Goal: Information Seeking & Learning: Learn about a topic

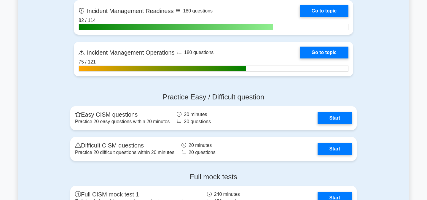
scroll to position [536, 0]
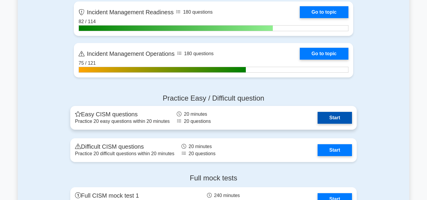
click at [335, 114] on link "Start" at bounding box center [334, 118] width 34 height 12
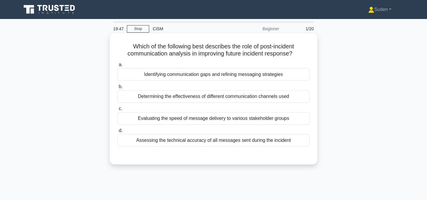
click at [256, 73] on div "Identifying communication gaps and refining messaging strategies" at bounding box center [213, 74] width 192 height 12
click at [117, 67] on input "a. Identifying communication gaps and refining messaging strategies" at bounding box center [117, 65] width 0 height 4
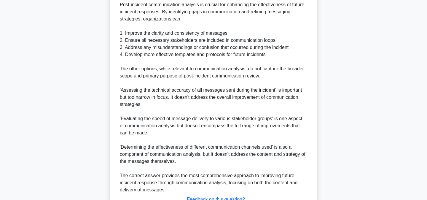
scroll to position [233, 0]
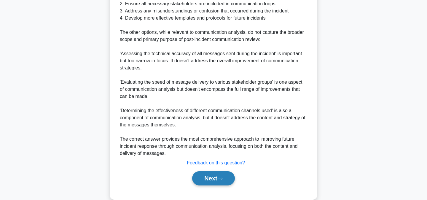
click at [214, 172] on button "Next" at bounding box center [213, 178] width 42 height 14
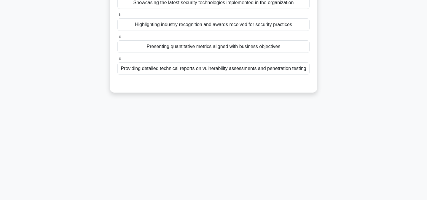
scroll to position [0, 0]
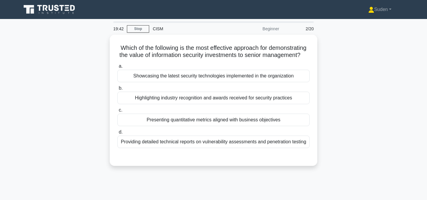
click at [214, 171] on div "Which of the following is the most effective approach for demonstrating the val…" at bounding box center [213, 104] width 391 height 138
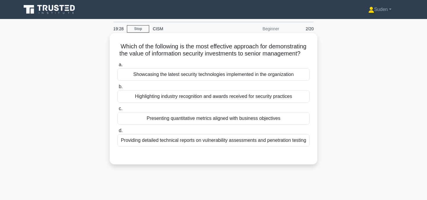
click at [213, 122] on div "Presenting quantitative metrics aligned with business objectives" at bounding box center [213, 118] width 192 height 12
click at [117, 111] on input "c. Presenting quantitative metrics aligned with business objectives" at bounding box center [117, 109] width 0 height 4
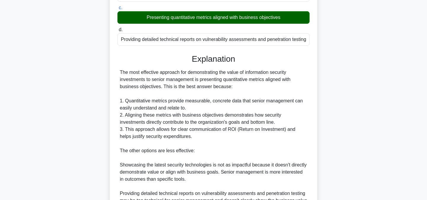
scroll to position [230, 0]
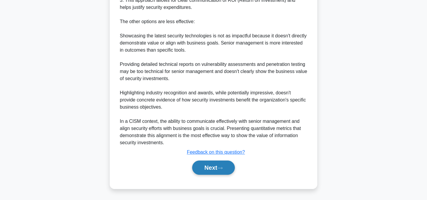
click at [200, 162] on button "Next" at bounding box center [213, 167] width 42 height 14
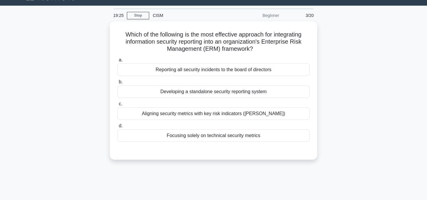
scroll to position [0, 0]
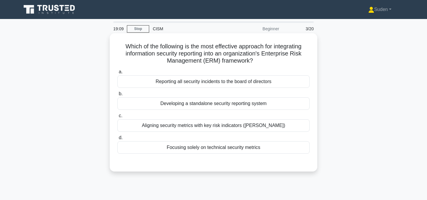
click at [193, 125] on div "Aligning security metrics with key risk indicators (KRIs)" at bounding box center [213, 125] width 192 height 12
click at [117, 118] on input "c. Aligning security metrics with key risk indicators (KRIs)" at bounding box center [117, 116] width 0 height 4
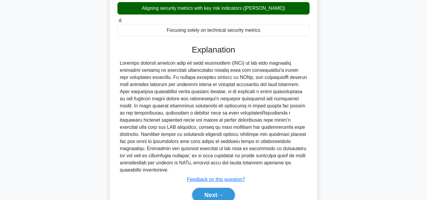
scroll to position [137, 0]
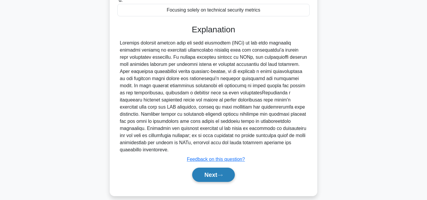
click at [197, 167] on button "Next" at bounding box center [213, 174] width 42 height 14
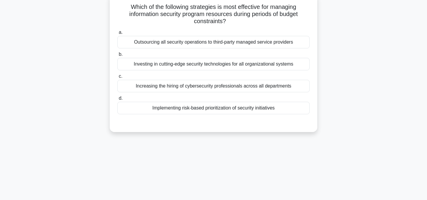
scroll to position [0, 0]
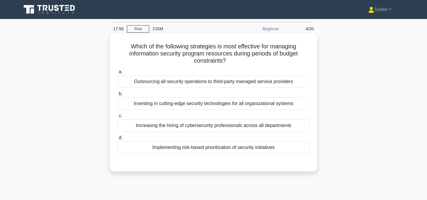
click at [222, 146] on div "Implementing risk-based prioritization of security initiatives" at bounding box center [213, 147] width 192 height 12
click at [117, 140] on input "d. Implementing risk-based prioritization of security initiatives" at bounding box center [117, 138] width 0 height 4
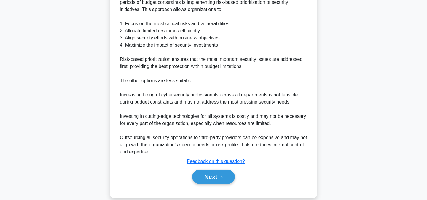
scroll to position [194, 0]
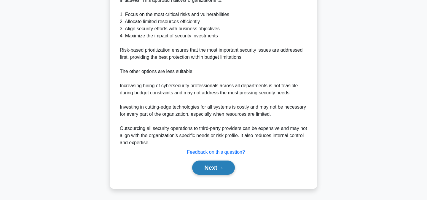
click at [214, 165] on button "Next" at bounding box center [213, 167] width 42 height 14
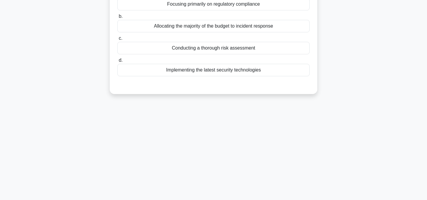
scroll to position [0, 0]
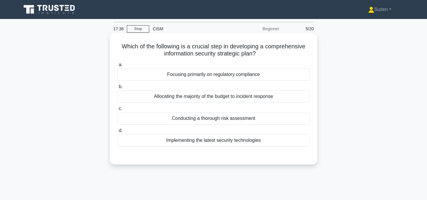
click at [251, 121] on div "Conducting a thorough risk assessment" at bounding box center [213, 118] width 192 height 12
click at [117, 111] on input "c. Conducting a thorough risk assessment" at bounding box center [117, 109] width 0 height 4
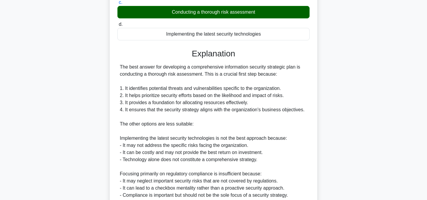
scroll to position [215, 0]
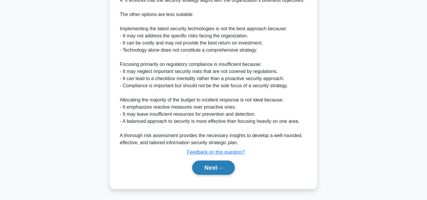
click at [216, 170] on button "Next" at bounding box center [213, 167] width 42 height 14
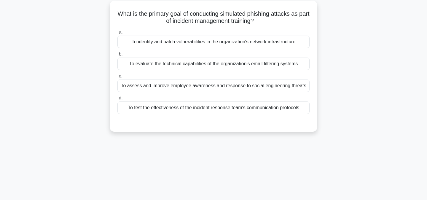
scroll to position [0, 0]
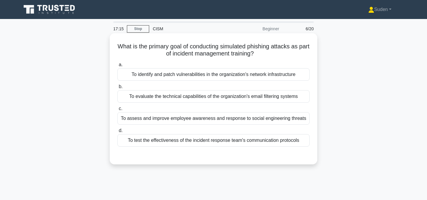
click at [278, 119] on div "To assess and improve employee awareness and response to social engineering thr…" at bounding box center [213, 118] width 192 height 12
click at [117, 111] on input "c. To assess and improve employee awareness and response to social engineering …" at bounding box center [117, 109] width 0 height 4
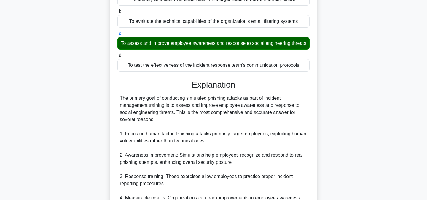
scroll to position [251, 0]
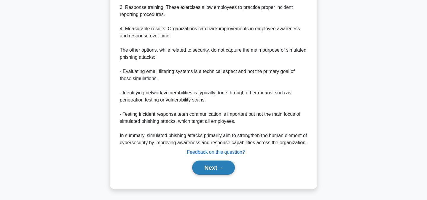
click at [229, 163] on button "Next" at bounding box center [213, 167] width 42 height 14
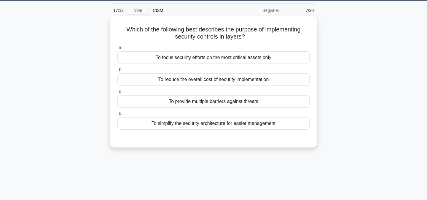
scroll to position [0, 0]
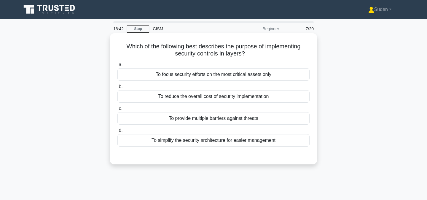
click at [237, 121] on div "To provide multiple barriers against threats" at bounding box center [213, 118] width 192 height 12
click at [117, 111] on input "c. To provide multiple barriers against threats" at bounding box center [117, 109] width 0 height 4
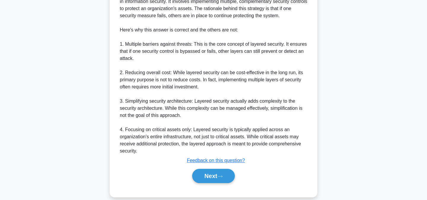
scroll to position [201, 0]
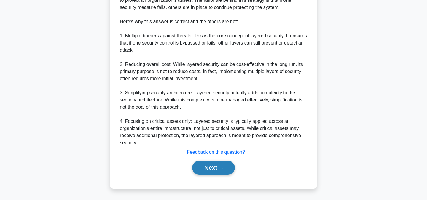
click at [215, 167] on button "Next" at bounding box center [213, 167] width 42 height 14
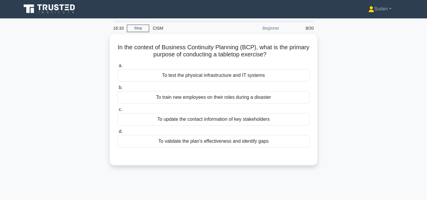
scroll to position [0, 0]
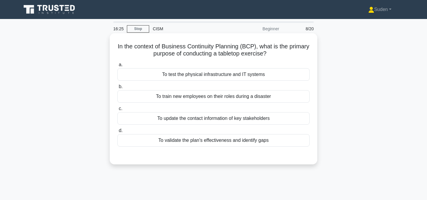
click at [223, 141] on div "To validate the plan's effectiveness and identify gaps" at bounding box center [213, 140] width 192 height 12
click at [117, 132] on input "d. To validate the plan's effectiveness and identify gaps" at bounding box center [117, 131] width 0 height 4
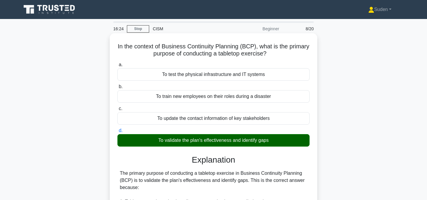
scroll to position [180, 0]
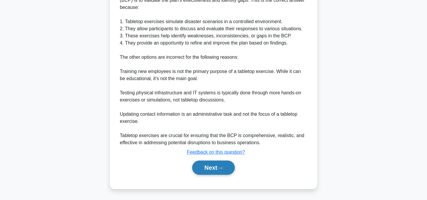
click at [213, 165] on button "Next" at bounding box center [213, 167] width 42 height 14
click at [213, 165] on div "16:23 Stop CISM Beginner 9/20 In the context of Business Continuity Planning (B…" at bounding box center [213, 19] width 391 height 356
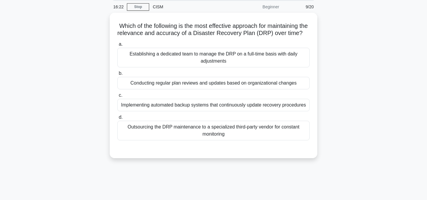
scroll to position [0, 0]
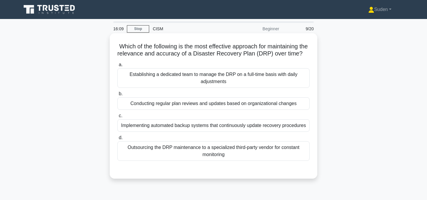
click at [237, 82] on div "Establishing a dedicated team to manage the DRP on a full-time basis with daily…" at bounding box center [213, 78] width 192 height 20
click at [117, 67] on input "a. Establishing a dedicated team to manage the DRP on a full-time basis with da…" at bounding box center [117, 65] width 0 height 4
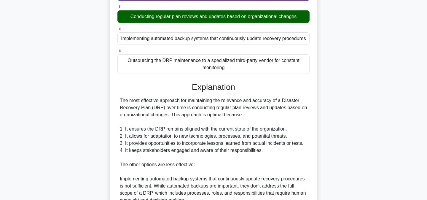
scroll to position [228, 0]
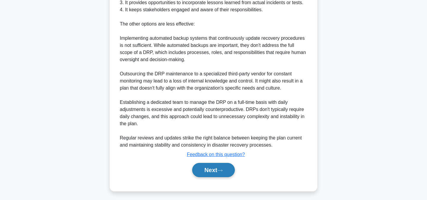
click at [208, 172] on button "Next" at bounding box center [213, 170] width 42 height 14
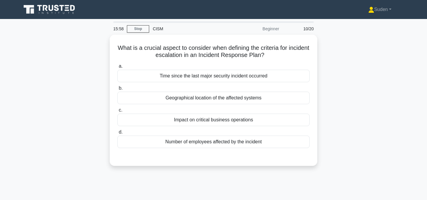
scroll to position [2, 0]
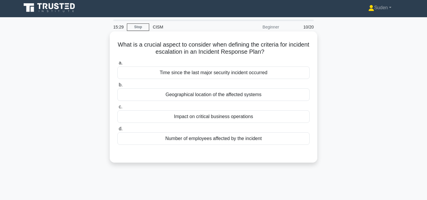
click at [217, 119] on div "Impact on critical business operations" at bounding box center [213, 116] width 192 height 12
click at [117, 109] on input "c. Impact on critical business operations" at bounding box center [117, 107] width 0 height 4
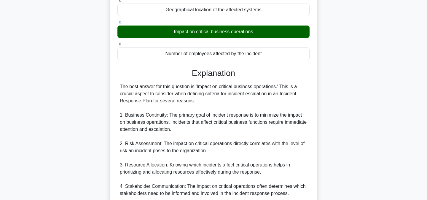
scroll to position [223, 0]
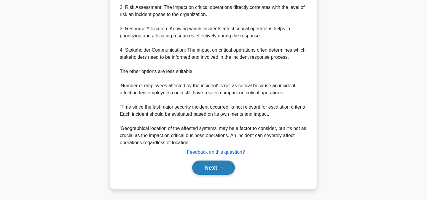
click at [208, 167] on button "Next" at bounding box center [213, 167] width 42 height 14
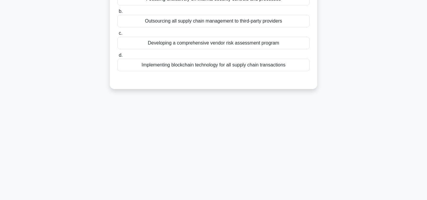
scroll to position [0, 0]
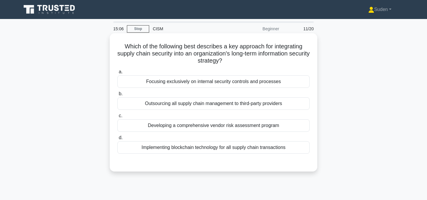
click at [281, 126] on div "Developing a comprehensive vendor risk assessment program" at bounding box center [213, 125] width 192 height 12
click at [117, 118] on input "c. Developing a comprehensive vendor risk assessment program" at bounding box center [117, 116] width 0 height 4
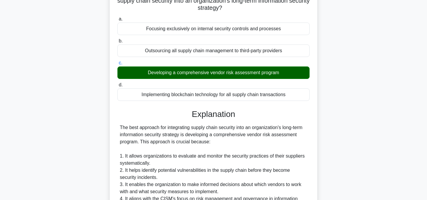
scroll to position [215, 0]
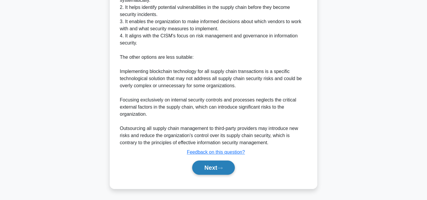
click at [223, 167] on icon at bounding box center [219, 167] width 5 height 3
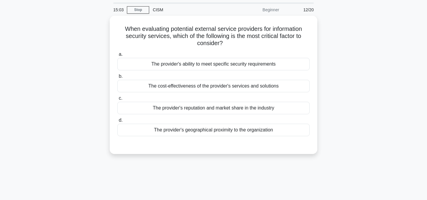
scroll to position [0, 0]
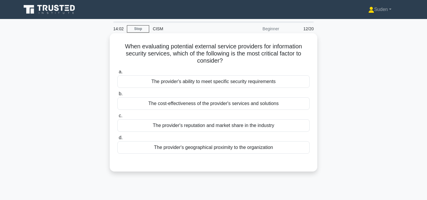
click at [297, 85] on div "The provider's ability to meet specific security requirements" at bounding box center [213, 81] width 192 height 12
click at [117, 74] on input "a. The provider's ability to meet specific security requirements" at bounding box center [117, 72] width 0 height 4
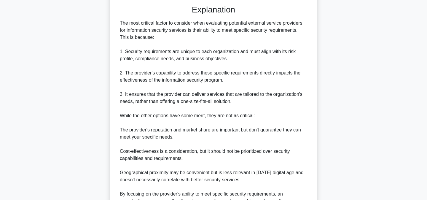
scroll to position [223, 0]
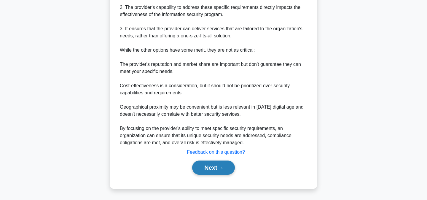
click at [217, 166] on button "Next" at bounding box center [213, 167] width 42 height 14
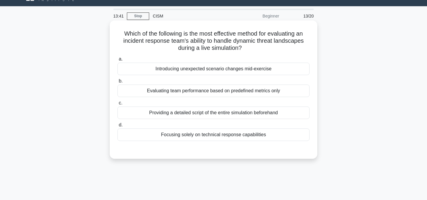
scroll to position [14, 0]
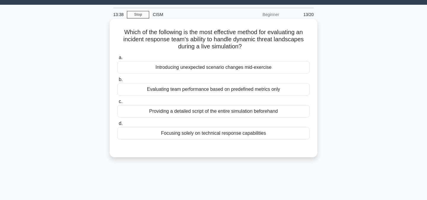
click at [249, 71] on div "Introducing unexpected scenario changes mid-exercise" at bounding box center [213, 67] width 192 height 12
click at [117, 60] on input "a. Introducing unexpected scenario changes mid-exercise" at bounding box center [117, 58] width 0 height 4
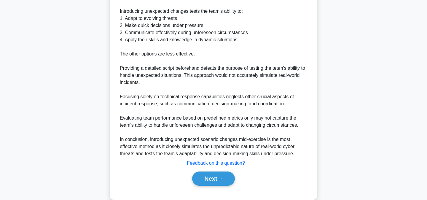
scroll to position [215, 0]
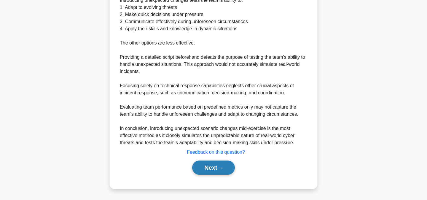
click at [207, 167] on button "Next" at bounding box center [213, 167] width 42 height 14
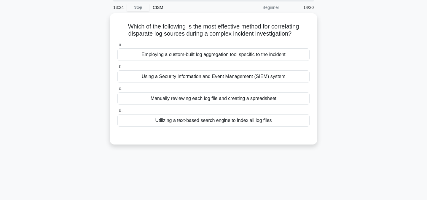
scroll to position [0, 0]
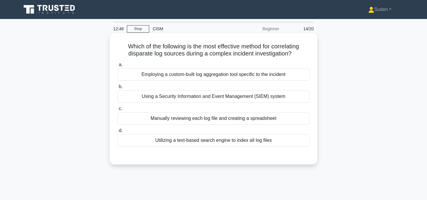
click at [222, 99] on div "Using a Security Information and Event Management (SIEM) system" at bounding box center [213, 96] width 192 height 12
click at [117, 89] on input "b. Using a Security Information and Event Management (SIEM) system" at bounding box center [117, 87] width 0 height 4
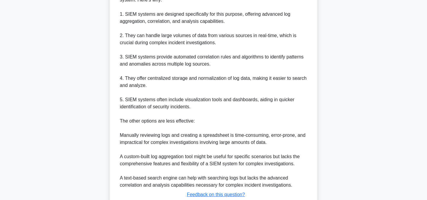
scroll to position [230, 0]
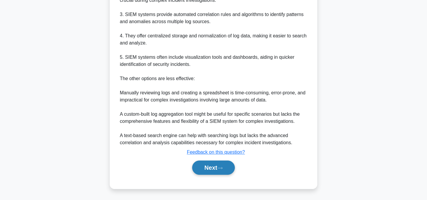
click at [210, 166] on button "Next" at bounding box center [213, 167] width 42 height 14
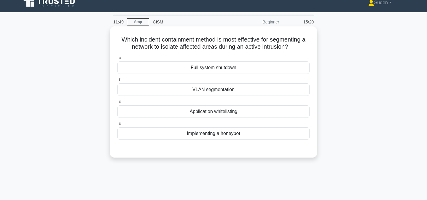
scroll to position [9, 0]
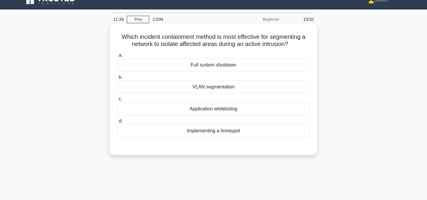
click at [235, 113] on div "Application whitelisting" at bounding box center [213, 109] width 192 height 12
click at [117, 101] on input "c. Application whitelisting" at bounding box center [117, 99] width 0 height 4
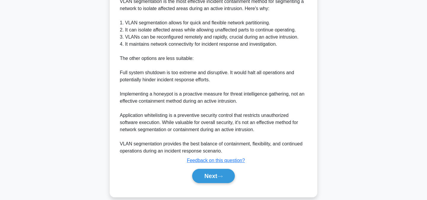
scroll to position [181, 0]
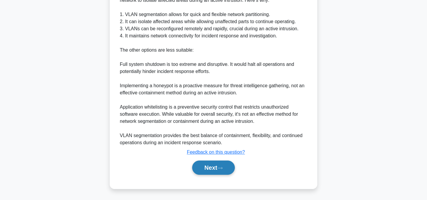
click at [214, 162] on button "Next" at bounding box center [213, 167] width 42 height 14
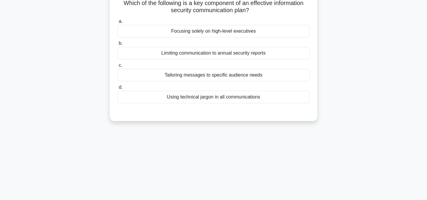
scroll to position [0, 0]
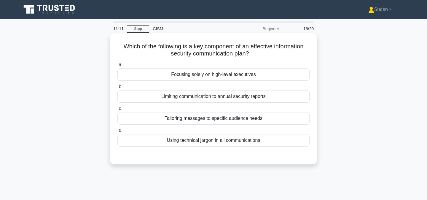
click at [211, 119] on div "Tailoring messages to specific audience needs" at bounding box center [213, 118] width 192 height 12
click at [117, 111] on input "c. Tailoring messages to specific audience needs" at bounding box center [117, 109] width 0 height 4
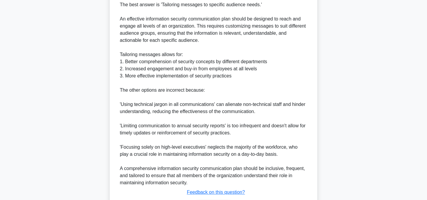
scroll to position [194, 0]
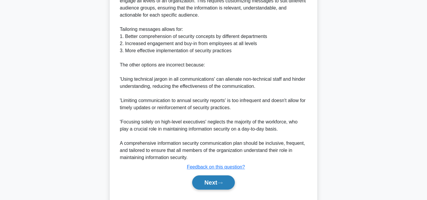
click at [213, 183] on button "Next" at bounding box center [213, 182] width 42 height 14
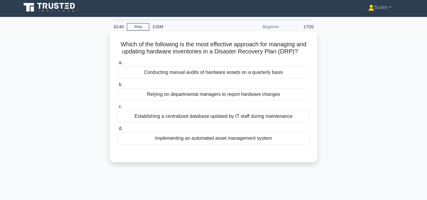
scroll to position [3, 0]
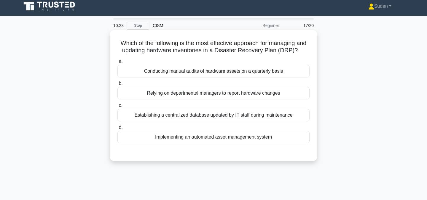
click at [231, 120] on div "Establishing a centralized database updated by IT staff during maintenance" at bounding box center [213, 115] width 192 height 12
click at [117, 107] on input "c. Establishing a centralized database updated by IT staff during maintenance" at bounding box center [117, 105] width 0 height 4
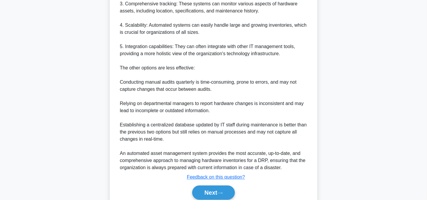
scroll to position [266, 0]
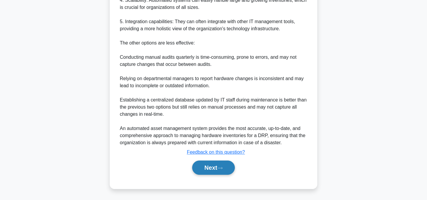
click at [215, 164] on button "Next" at bounding box center [213, 167] width 42 height 14
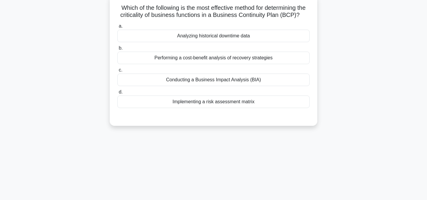
scroll to position [0, 0]
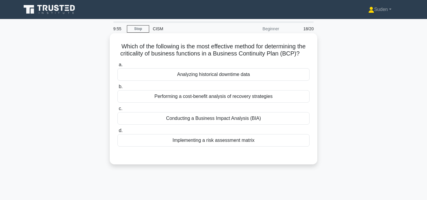
click at [270, 118] on div "Conducting a Business Impact Analysis (BIA)" at bounding box center [213, 118] width 192 height 12
click at [117, 111] on input "c. Conducting a Business Impact Analysis (BIA)" at bounding box center [117, 109] width 0 height 4
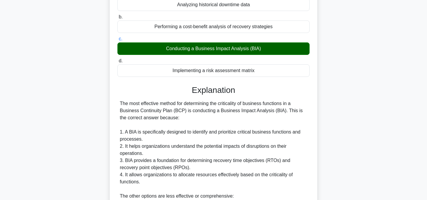
scroll to position [215, 0]
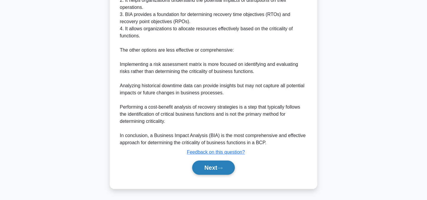
click at [221, 163] on button "Next" at bounding box center [213, 167] width 42 height 14
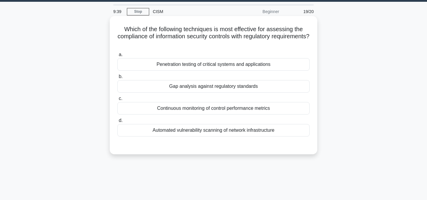
scroll to position [18, 0]
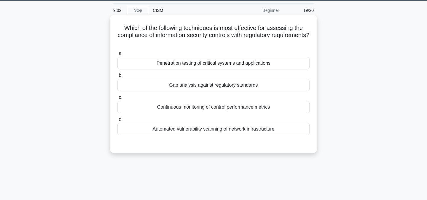
click at [235, 85] on div "Gap analysis against regulatory standards" at bounding box center [213, 85] width 192 height 12
click at [117, 77] on input "b. Gap analysis against regulatory standards" at bounding box center [117, 76] width 0 height 4
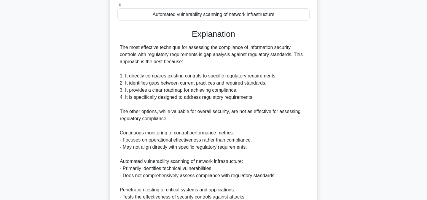
scroll to position [223, 0]
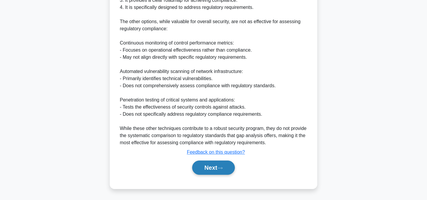
click at [213, 165] on button "Next" at bounding box center [213, 167] width 42 height 14
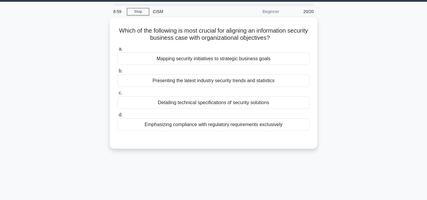
scroll to position [0, 0]
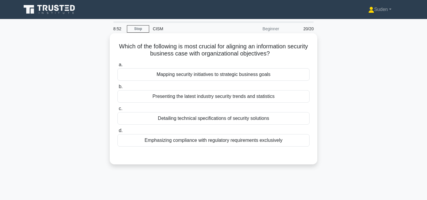
click at [210, 74] on div "Mapping security initiatives to strategic business goals" at bounding box center [213, 74] width 192 height 12
click at [117, 67] on input "a. Mapping security initiatives to strategic business goals" at bounding box center [117, 65] width 0 height 4
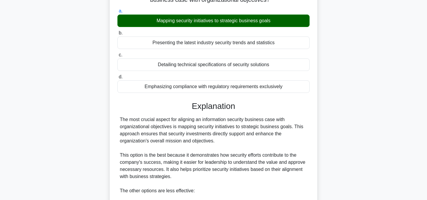
scroll to position [180, 0]
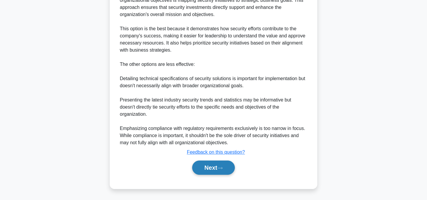
click at [210, 171] on button "Next" at bounding box center [213, 167] width 42 height 14
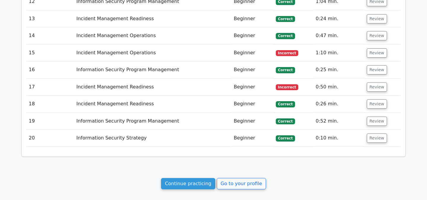
scroll to position [886, 0]
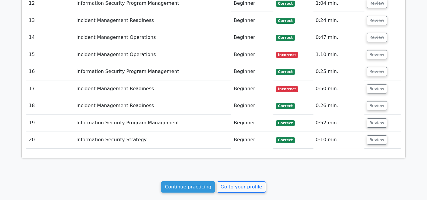
click at [250, 83] on td "Beginner" at bounding box center [252, 88] width 42 height 17
click at [379, 84] on button "Review" at bounding box center [377, 88] width 20 height 9
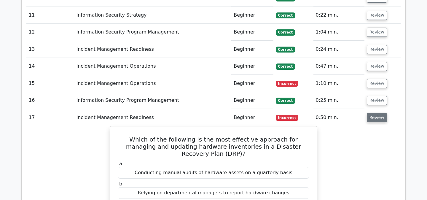
scroll to position [857, 0]
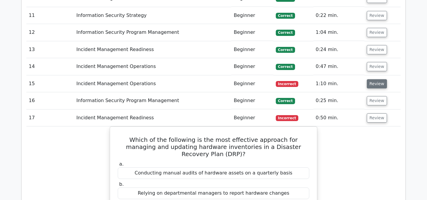
click at [378, 79] on button "Review" at bounding box center [377, 83] width 20 height 9
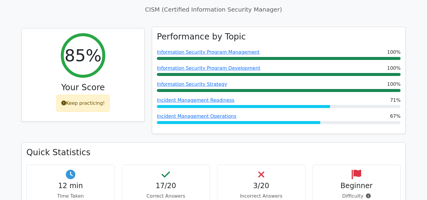
scroll to position [58, 0]
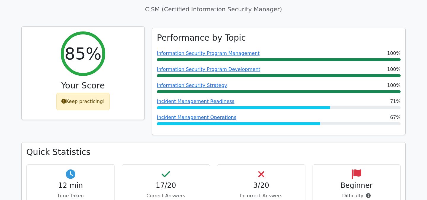
click at [103, 98] on div "Keep practicing!" at bounding box center [83, 101] width 54 height 17
click at [97, 103] on div "Keep practicing!" at bounding box center [83, 101] width 54 height 17
click at [80, 103] on div "Keep practicing!" at bounding box center [83, 101] width 54 height 17
click at [65, 101] on icon at bounding box center [63, 101] width 5 height 5
click at [86, 108] on div "Keep practicing!" at bounding box center [83, 101] width 54 height 17
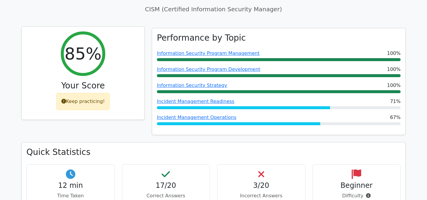
click at [87, 104] on div "Keep practicing!" at bounding box center [83, 101] width 54 height 17
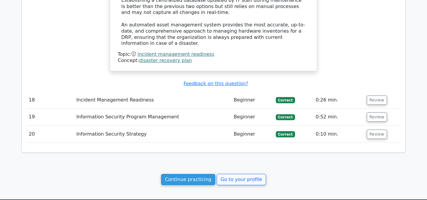
scroll to position [1642, 0]
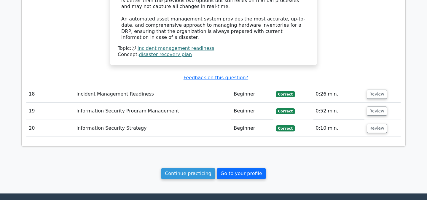
click at [235, 168] on link "Go to your profile" at bounding box center [241, 173] width 49 height 11
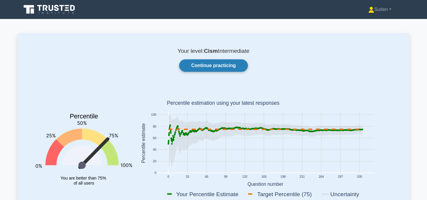
click at [236, 66] on link "Continue practicing" at bounding box center [213, 65] width 69 height 12
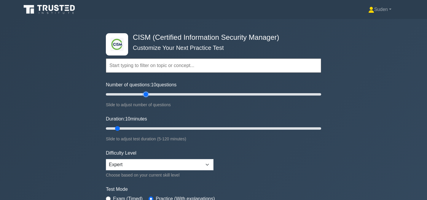
click at [145, 94] on input "Number of questions: 10 questions" at bounding box center [213, 94] width 215 height 7
click at [150, 95] on input "Number of questions: 40 questions" at bounding box center [213, 94] width 215 height 7
type input "35"
click at [141, 95] on input "Number of questions: 45 questions" at bounding box center [213, 94] width 215 height 7
click at [142, 95] on input "Number of questions: 35 questions" at bounding box center [213, 94] width 215 height 7
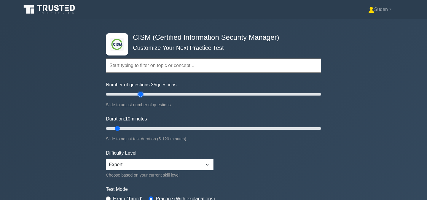
click at [142, 95] on input "Number of questions: 35 questions" at bounding box center [213, 94] width 215 height 7
type input "15"
click at [123, 128] on input "Duration: 10 minutes" at bounding box center [213, 128] width 215 height 7
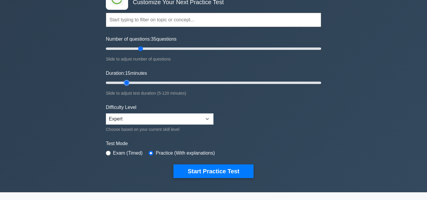
scroll to position [49, 0]
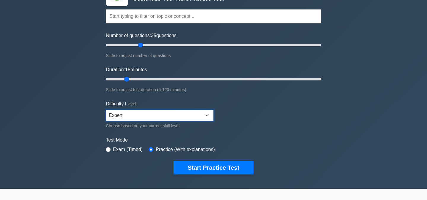
click at [196, 117] on select "Beginner Intermediate Expert" at bounding box center [160, 115] width 108 height 11
select select "intermediate"
click at [106, 110] on select "Beginner Intermediate Expert" at bounding box center [160, 115] width 108 height 11
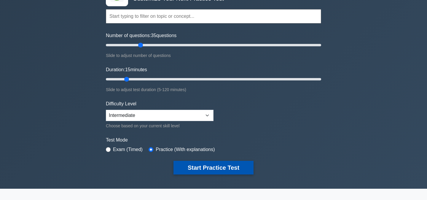
click at [204, 169] on button "Start Practice Test" at bounding box center [213, 168] width 80 height 14
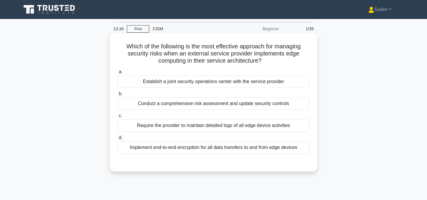
click at [194, 151] on div "Implement end-to-end encryption for all data transfers to and from edge devices" at bounding box center [213, 147] width 192 height 12
click at [117, 140] on input "d. Implement end-to-end encryption for all data transfers to and from edge devi…" at bounding box center [117, 138] width 0 height 4
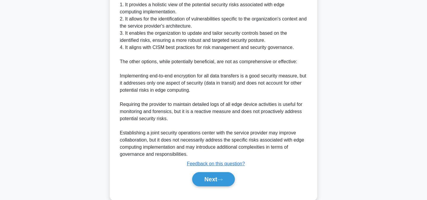
scroll to position [223, 0]
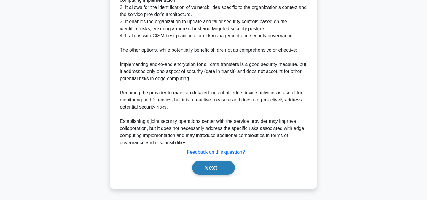
click at [206, 168] on button "Next" at bounding box center [213, 167] width 42 height 14
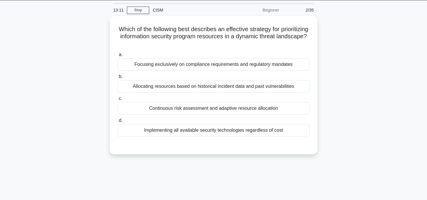
scroll to position [0, 0]
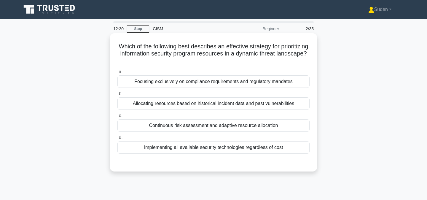
click at [205, 127] on div "Continuous risk assessment and adaptive resource allocation" at bounding box center [213, 125] width 192 height 12
click at [117, 118] on input "c. Continuous risk assessment and adaptive resource allocation" at bounding box center [117, 116] width 0 height 4
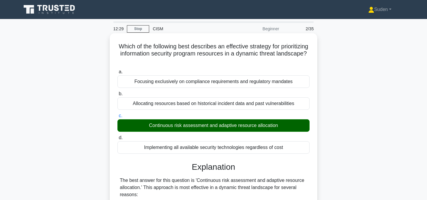
scroll to position [223, 0]
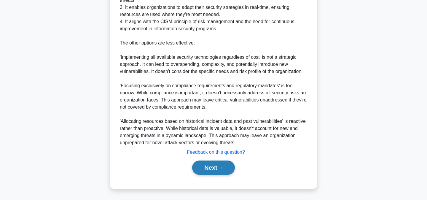
click at [206, 170] on button "Next" at bounding box center [213, 167] width 42 height 14
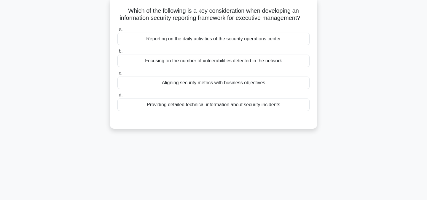
scroll to position [0, 0]
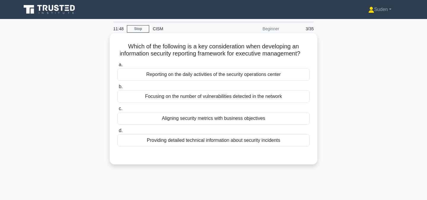
click at [174, 117] on div "Aligning security metrics with business objectives" at bounding box center [213, 118] width 192 height 12
click at [117, 111] on input "c. Aligning security metrics with business objectives" at bounding box center [117, 109] width 0 height 4
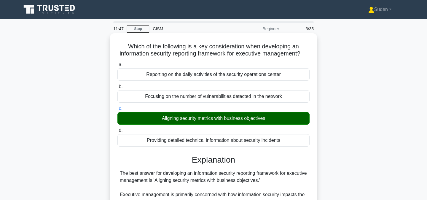
scroll to position [230, 0]
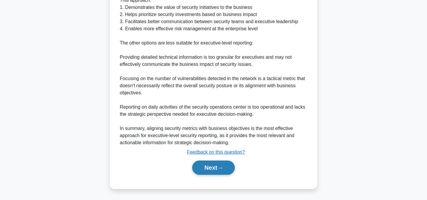
click at [206, 165] on button "Next" at bounding box center [213, 167] width 42 height 14
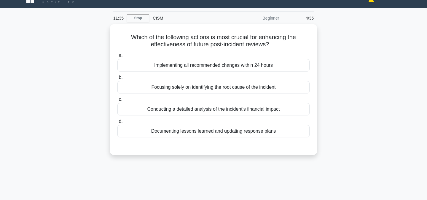
scroll to position [10, 0]
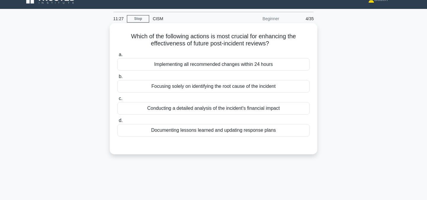
click at [198, 112] on div "Conducting a detailed analysis of the incident's financial impact" at bounding box center [213, 108] width 192 height 12
click at [117, 100] on input "c. Conducting a detailed analysis of the incident's financial impact" at bounding box center [117, 99] width 0 height 4
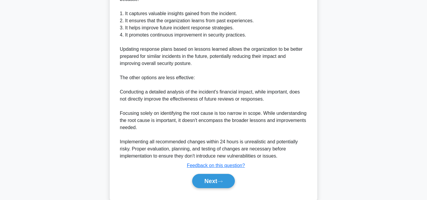
scroll to position [202, 0]
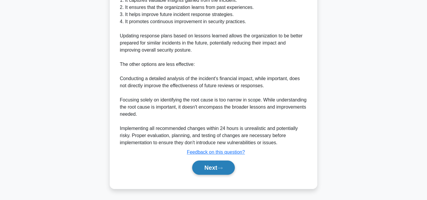
click at [214, 171] on button "Next" at bounding box center [213, 167] width 42 height 14
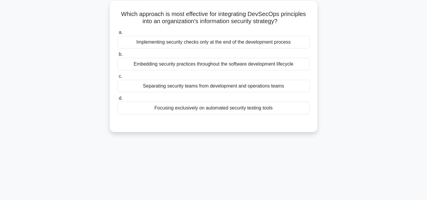
scroll to position [0, 0]
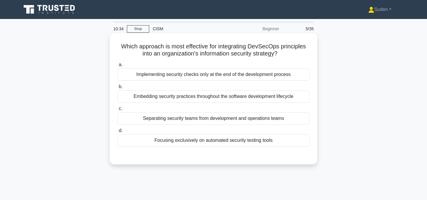
click at [167, 101] on div "Embedding security practices throughout the software development lifecycle" at bounding box center [213, 96] width 192 height 12
click at [117, 89] on input "b. Embedding security practices throughout the software development lifecycle" at bounding box center [117, 87] width 0 height 4
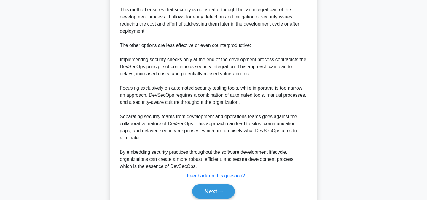
scroll to position [223, 0]
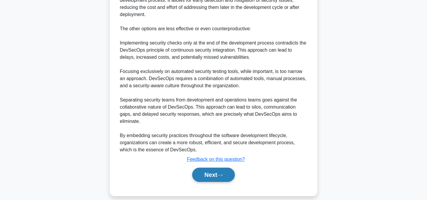
click at [202, 167] on button "Next" at bounding box center [213, 174] width 42 height 14
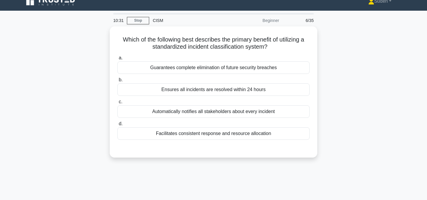
scroll to position [0, 0]
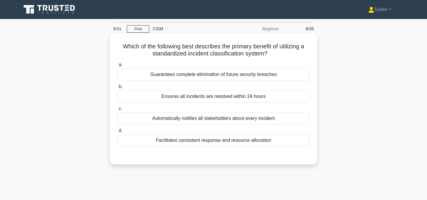
click at [169, 140] on div "Facilitates consistent response and resource allocation" at bounding box center [213, 140] width 192 height 12
click at [117, 132] on input "d. Facilitates consistent response and resource allocation" at bounding box center [117, 131] width 0 height 4
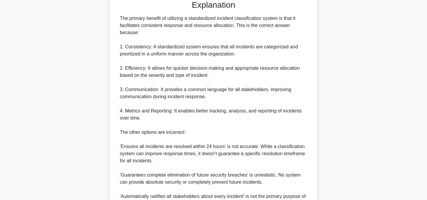
scroll to position [223, 0]
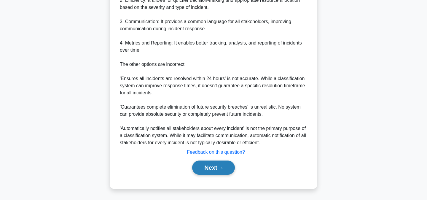
click at [201, 170] on button "Next" at bounding box center [213, 167] width 42 height 14
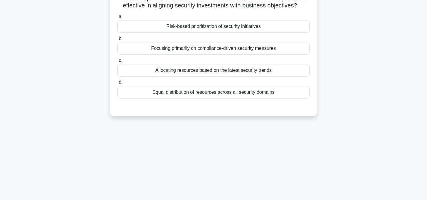
scroll to position [0, 0]
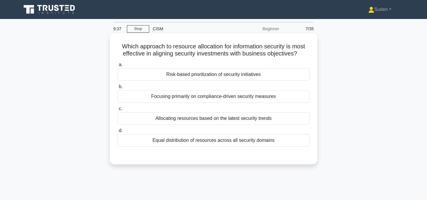
click at [200, 77] on div "Risk-based prioritization of security initiatives" at bounding box center [213, 74] width 192 height 12
click at [117, 67] on input "a. Risk-based prioritization of security initiatives" at bounding box center [117, 65] width 0 height 4
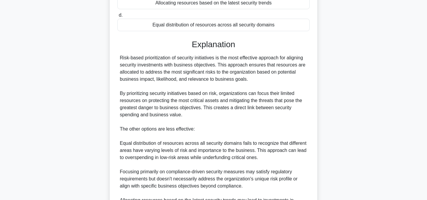
scroll to position [194, 0]
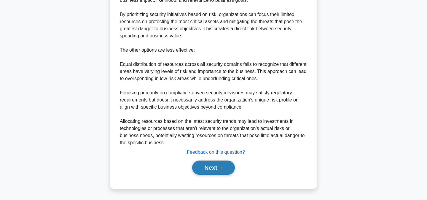
click at [203, 170] on button "Next" at bounding box center [213, 167] width 42 height 14
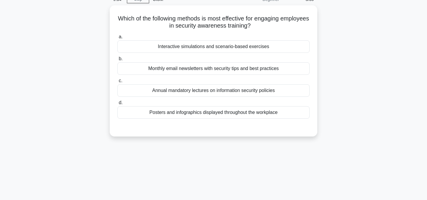
scroll to position [12, 0]
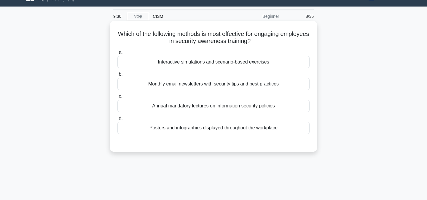
click at [246, 65] on div "Interactive simulations and scenario-based exercises" at bounding box center [213, 62] width 192 height 12
click at [117, 54] on input "a. Interactive simulations and scenario-based exercises" at bounding box center [117, 52] width 0 height 4
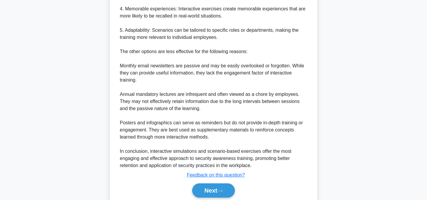
scroll to position [280, 0]
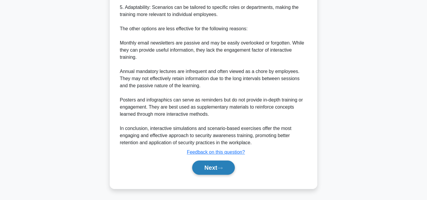
click at [215, 167] on button "Next" at bounding box center [213, 167] width 42 height 14
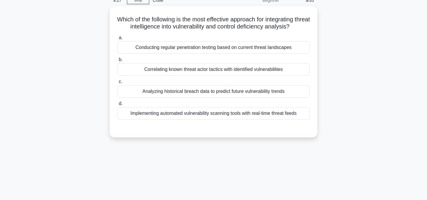
scroll to position [0, 0]
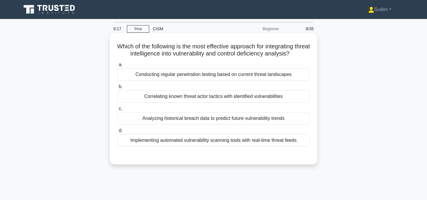
click at [234, 78] on div "Conducting regular penetration testing based on current threat landscapes" at bounding box center [213, 74] width 192 height 12
click at [117, 67] on input "a. Conducting regular penetration testing based on current threat landscapes" at bounding box center [117, 65] width 0 height 4
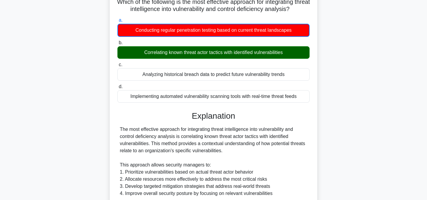
scroll to position [216, 0]
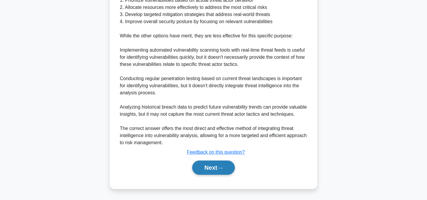
click at [217, 165] on button "Next" at bounding box center [213, 167] width 42 height 14
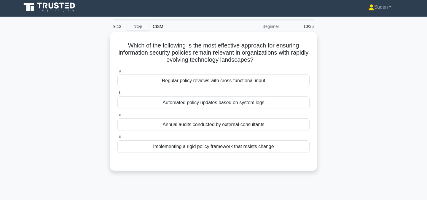
scroll to position [0, 0]
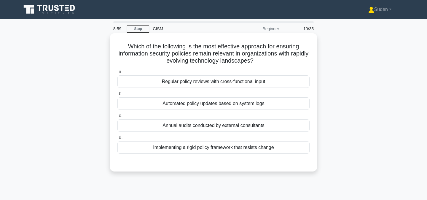
click at [238, 82] on div "Regular policy reviews with cross-functional input" at bounding box center [213, 81] width 192 height 12
click at [117, 74] on input "a. Regular policy reviews with cross-functional input" at bounding box center [117, 72] width 0 height 4
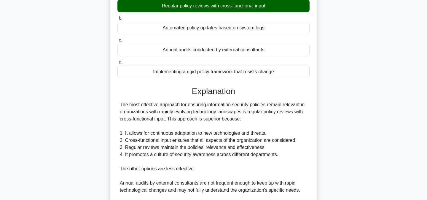
scroll to position [201, 0]
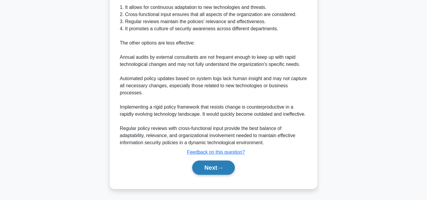
click at [219, 173] on button "Next" at bounding box center [213, 167] width 42 height 14
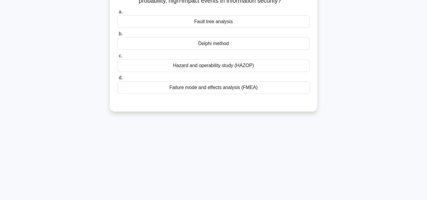
scroll to position [0, 0]
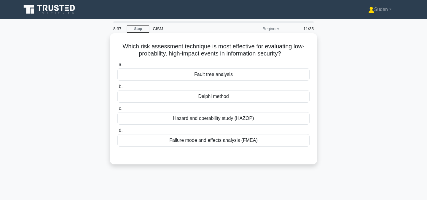
click at [231, 132] on label "d. Failure mode and effects analysis (FMEA)" at bounding box center [213, 137] width 192 height 20
click at [117, 132] on input "d. Failure mode and effects analysis (FMEA)" at bounding box center [117, 131] width 0 height 4
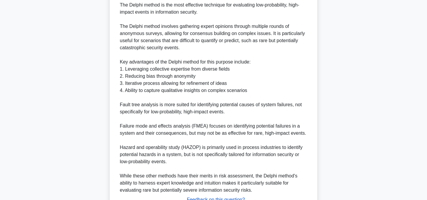
scroll to position [216, 0]
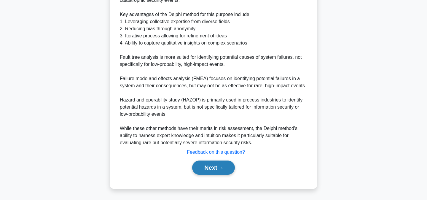
click at [217, 167] on button "Next" at bounding box center [213, 167] width 42 height 14
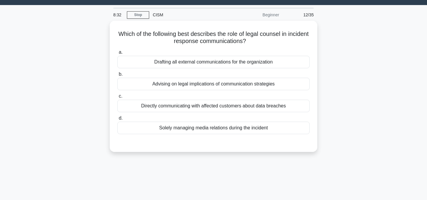
scroll to position [0, 0]
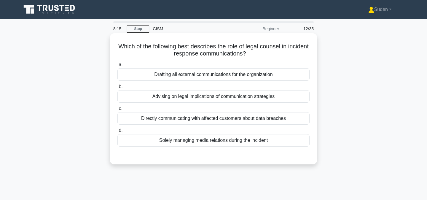
click at [222, 95] on div "Advising on legal implications of communication strategies" at bounding box center [213, 96] width 192 height 12
click at [117, 89] on input "b. Advising on legal implications of communication strategies" at bounding box center [117, 87] width 0 height 4
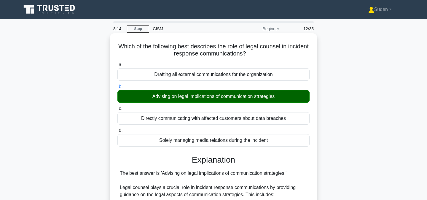
scroll to position [180, 0]
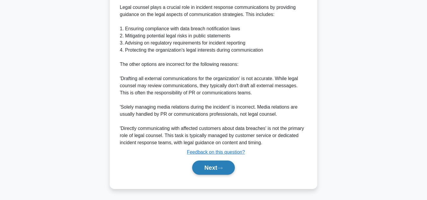
click at [214, 162] on button "Next" at bounding box center [213, 167] width 42 height 14
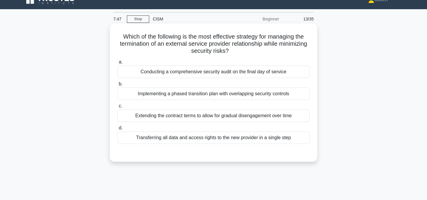
scroll to position [12, 0]
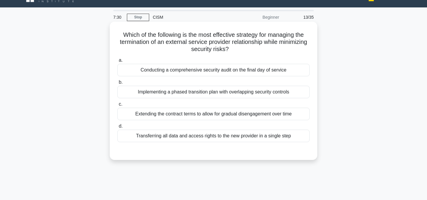
click at [199, 68] on div "Conducting a comprehensive security audit on the final day of service" at bounding box center [213, 70] width 192 height 12
click at [117, 62] on input "a. Conducting a comprehensive security audit on the final day of service" at bounding box center [117, 60] width 0 height 4
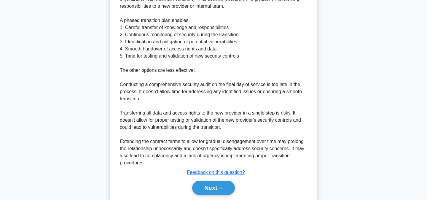
scroll to position [245, 0]
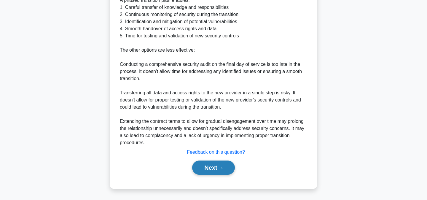
click at [199, 165] on button "Next" at bounding box center [213, 167] width 42 height 14
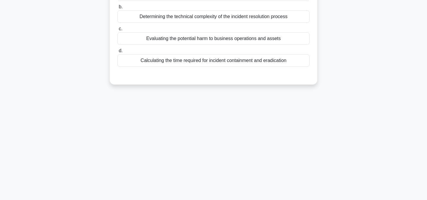
scroll to position [0, 0]
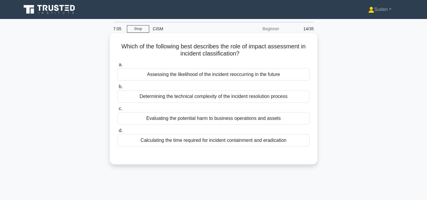
click at [248, 75] on div "Assessing the likelihood of the incident reoccurring in the future" at bounding box center [213, 74] width 192 height 12
click at [117, 67] on input "a. Assessing the likelihood of the incident reoccurring in the future" at bounding box center [117, 65] width 0 height 4
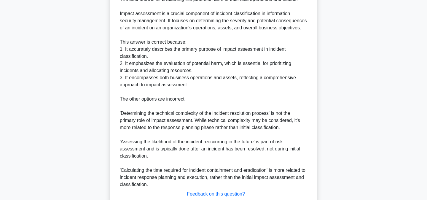
scroll to position [216, 0]
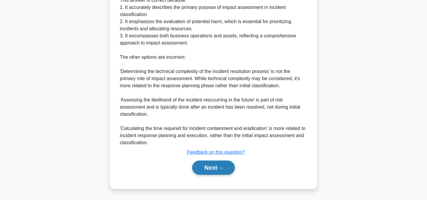
click at [213, 169] on button "Next" at bounding box center [213, 167] width 42 height 14
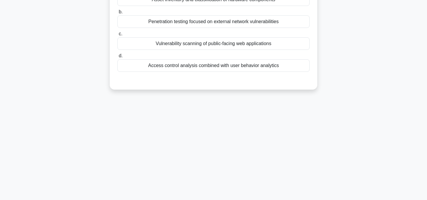
scroll to position [0, 0]
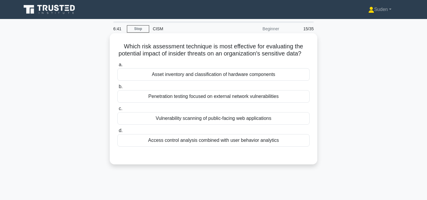
click at [183, 142] on div "Access control analysis combined with user behavior analytics" at bounding box center [213, 140] width 192 height 12
click at [117, 132] on input "d. Access control analysis combined with user behavior analytics" at bounding box center [117, 131] width 0 height 4
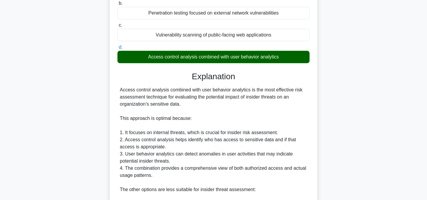
scroll to position [230, 0]
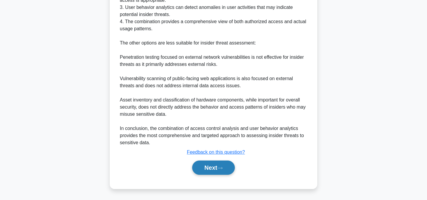
click at [199, 166] on button "Next" at bounding box center [213, 167] width 42 height 14
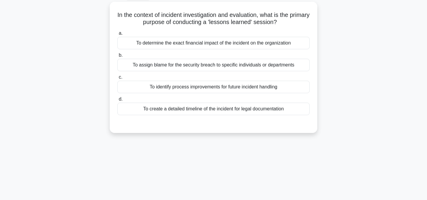
scroll to position [33, 0]
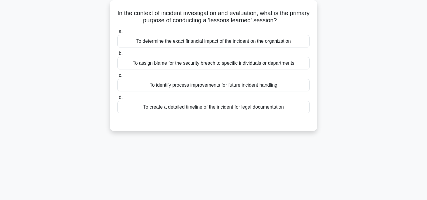
click at [208, 88] on div "To identify process improvements for future incident handling" at bounding box center [213, 85] width 192 height 12
click at [117, 77] on input "c. To identify process improvements for future incident handling" at bounding box center [117, 76] width 0 height 4
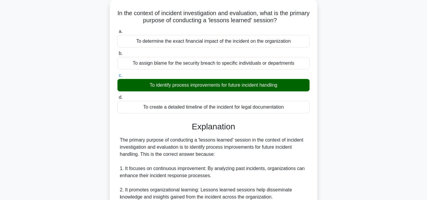
scroll to position [237, 0]
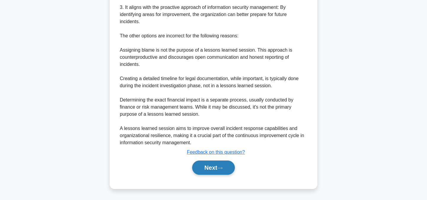
click at [202, 168] on button "Next" at bounding box center [213, 167] width 42 height 14
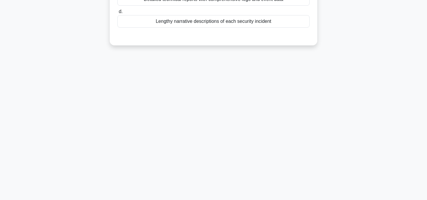
scroll to position [0, 0]
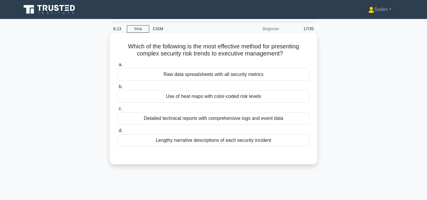
click at [196, 97] on div "Use of heat maps with color-coded risk levels" at bounding box center [213, 96] width 192 height 12
click at [117, 89] on input "b. Use of heat maps with color-coded risk levels" at bounding box center [117, 87] width 0 height 4
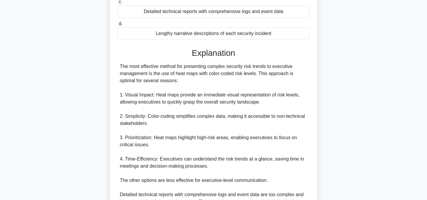
scroll to position [258, 0]
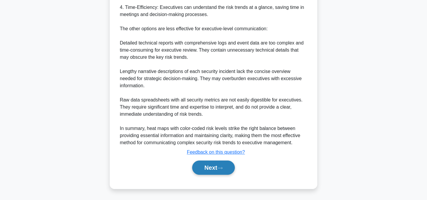
click at [196, 168] on button "Next" at bounding box center [213, 167] width 42 height 14
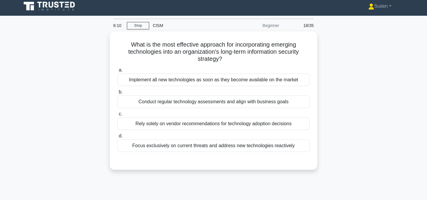
scroll to position [0, 0]
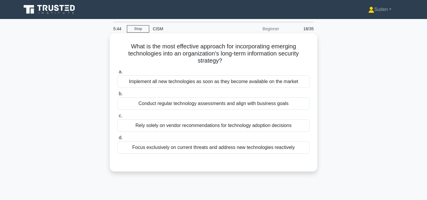
click at [200, 107] on div "Conduct regular technology assessments and align with business goals" at bounding box center [213, 103] width 192 height 12
click at [117, 96] on input "b. Conduct regular technology assessments and align with business goals" at bounding box center [117, 94] width 0 height 4
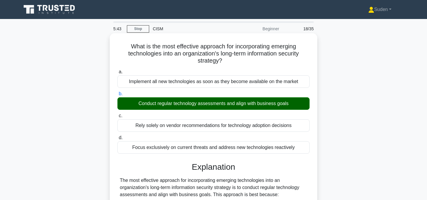
scroll to position [215, 0]
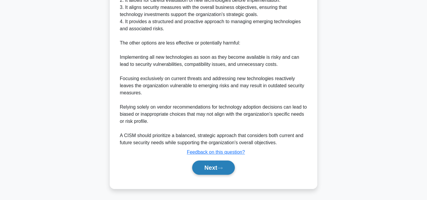
click at [203, 167] on button "Next" at bounding box center [213, 167] width 42 height 14
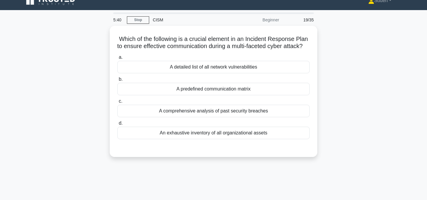
scroll to position [0, 0]
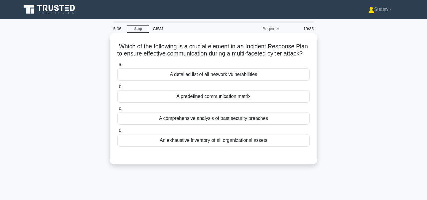
click at [202, 103] on div "A predefined communication matrix" at bounding box center [213, 96] width 192 height 12
click at [117, 89] on input "b. A predefined communication matrix" at bounding box center [117, 87] width 0 height 4
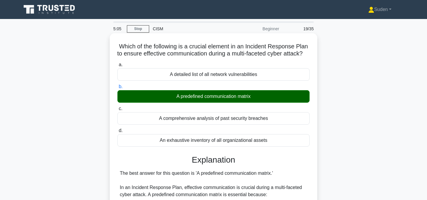
scroll to position [208, 0]
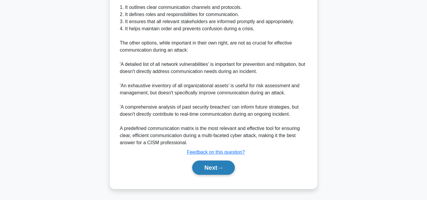
click at [202, 168] on button "Next" at bounding box center [213, 167] width 42 height 14
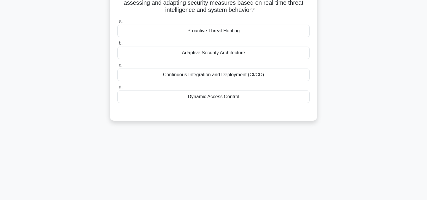
scroll to position [0, 0]
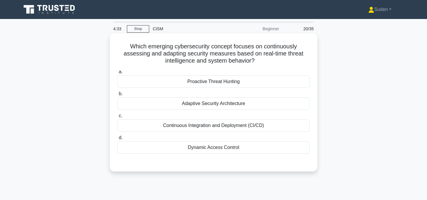
click at [268, 124] on div "Continuous Integration and Deployment (CI/CD)" at bounding box center [213, 125] width 192 height 12
click at [117, 118] on input "c. Continuous Integration and Deployment (CI/CD)" at bounding box center [117, 116] width 0 height 4
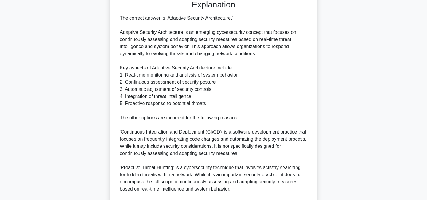
scroll to position [245, 0]
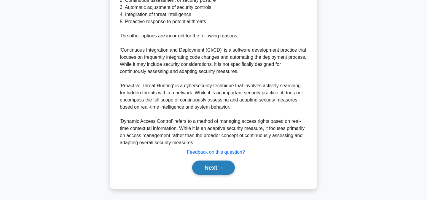
click at [227, 171] on button "Next" at bounding box center [213, 167] width 42 height 14
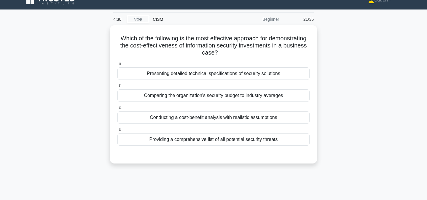
scroll to position [0, 0]
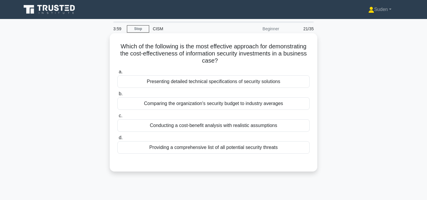
click at [200, 124] on div "Conducting a cost-benefit analysis with realistic assumptions" at bounding box center [213, 125] width 192 height 12
click at [117, 118] on input "c. Conducting a cost-benefit analysis with realistic assumptions" at bounding box center [117, 116] width 0 height 4
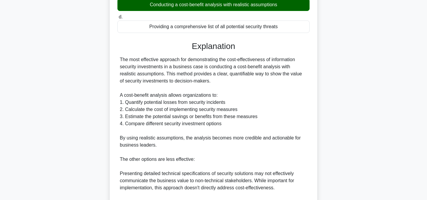
scroll to position [223, 0]
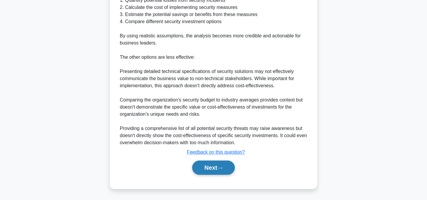
click at [204, 167] on button "Next" at bounding box center [213, 167] width 42 height 14
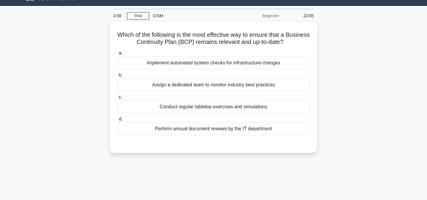
scroll to position [10, 0]
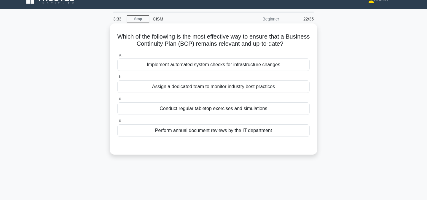
click at [189, 111] on div "Conduct regular tabletop exercises and simulations" at bounding box center [213, 108] width 192 height 12
click at [117, 101] on input "c. Conduct regular tabletop exercises and simulations" at bounding box center [117, 99] width 0 height 4
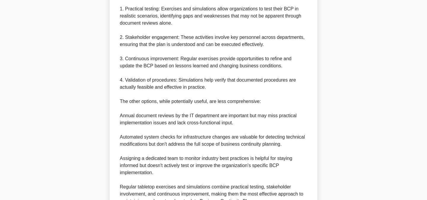
scroll to position [251, 0]
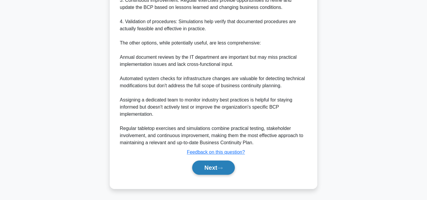
click at [204, 165] on button "Next" at bounding box center [213, 167] width 42 height 14
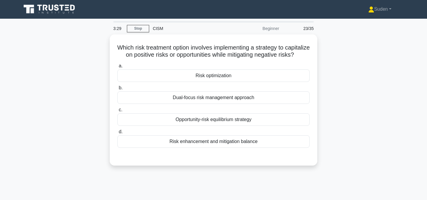
scroll to position [0, 0]
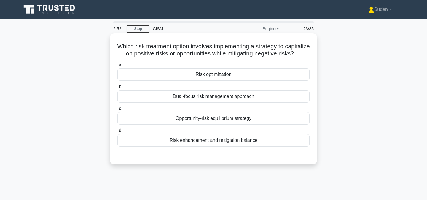
click at [225, 146] on div "Risk enhancement and mitigation balance" at bounding box center [213, 140] width 192 height 12
click at [117, 132] on input "d. Risk enhancement and mitigation balance" at bounding box center [117, 131] width 0 height 4
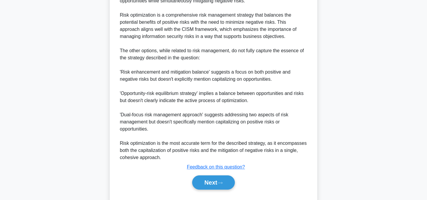
scroll to position [209, 0]
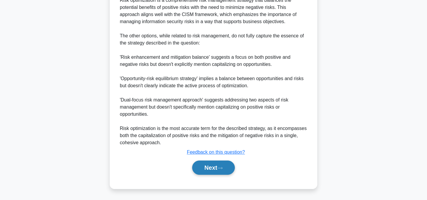
click at [214, 171] on button "Next" at bounding box center [213, 167] width 42 height 14
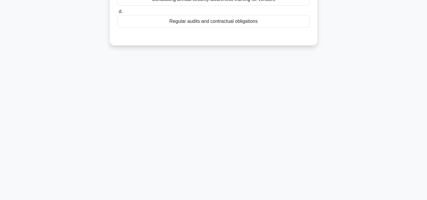
scroll to position [0, 0]
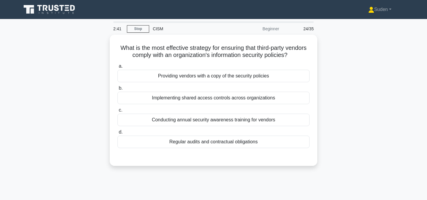
click at [350, 39] on div "What is the most effective strategy for ensuring that third-party vendors compl…" at bounding box center [213, 104] width 391 height 138
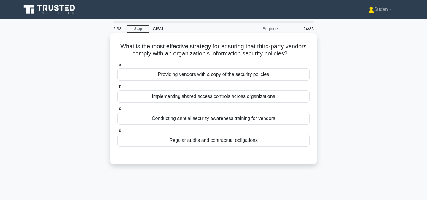
click at [238, 140] on div "Regular audits and contractual obligations" at bounding box center [213, 140] width 192 height 12
click at [117, 132] on input "d. Regular audits and contractual obligations" at bounding box center [117, 131] width 0 height 4
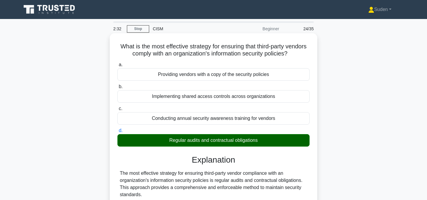
scroll to position [208, 0]
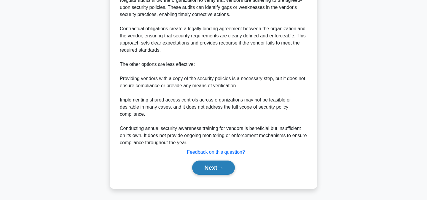
click at [221, 171] on button "Next" at bounding box center [213, 167] width 42 height 14
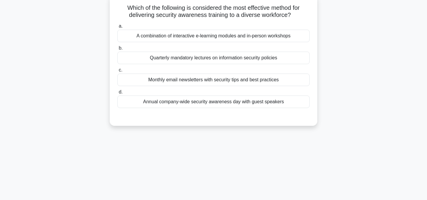
scroll to position [0, 0]
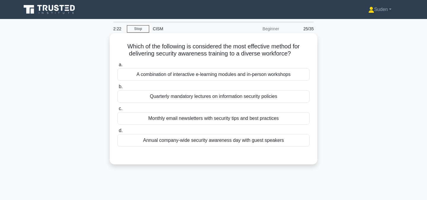
click at [237, 76] on div "A combination of interactive e-learning modules and in-person workshops" at bounding box center [213, 74] width 192 height 12
click at [117, 67] on input "a. A combination of interactive e-learning modules and in-person workshops" at bounding box center [117, 65] width 0 height 4
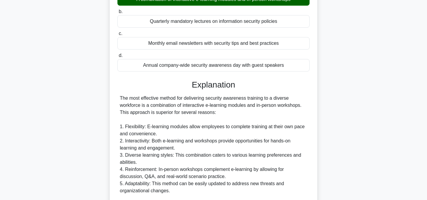
scroll to position [194, 0]
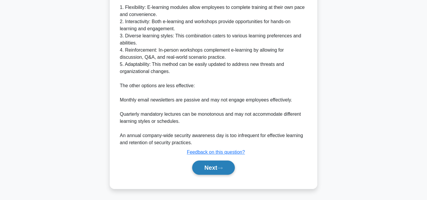
click at [211, 167] on button "Next" at bounding box center [213, 167] width 42 height 14
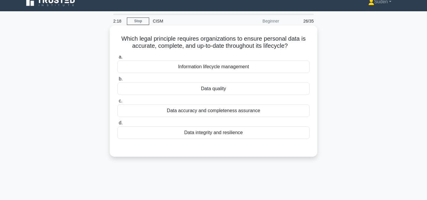
scroll to position [0, 0]
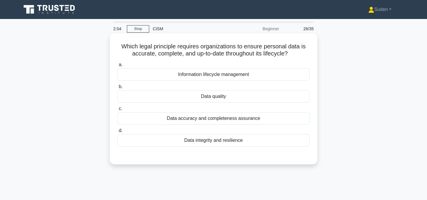
click at [201, 125] on div "a. Information lifecycle management b. Data quality" at bounding box center [213, 104] width 199 height 88
click at [202, 117] on div "Data accuracy and completeness assurance" at bounding box center [213, 118] width 192 height 12
click at [117, 111] on input "c. Data accuracy and completeness assurance" at bounding box center [117, 109] width 0 height 4
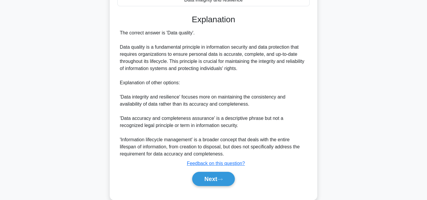
scroll to position [152, 0]
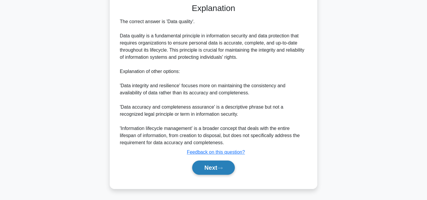
click at [204, 163] on button "Next" at bounding box center [213, 167] width 42 height 14
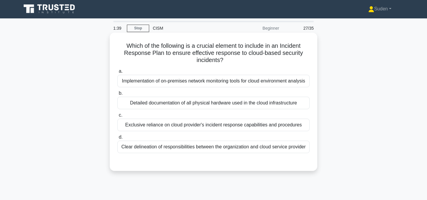
scroll to position [0, 0]
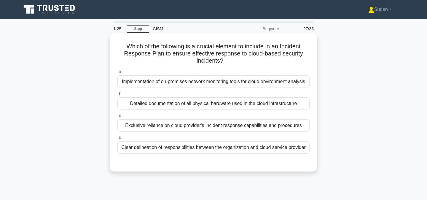
click at [178, 148] on div "Clear delineation of responsibilities between the organization and cloud servic…" at bounding box center [213, 147] width 192 height 12
click at [117, 140] on input "d. Clear delineation of responsibilities between the organization and cloud ser…" at bounding box center [117, 138] width 0 height 4
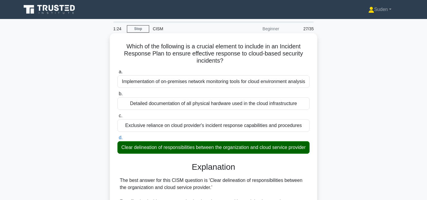
scroll to position [265, 0]
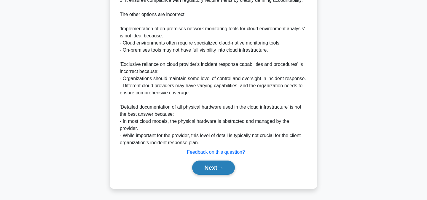
click at [197, 161] on button "Next" at bounding box center [213, 167] width 42 height 14
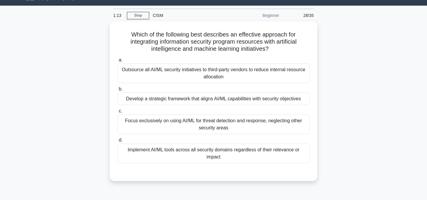
scroll to position [16, 0]
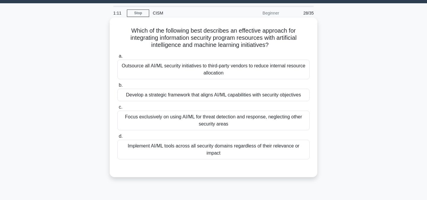
click at [207, 98] on div "Develop a strategic framework that aligns AI/ML capabilities with security obje…" at bounding box center [213, 95] width 192 height 12
click at [117, 87] on input "b. Develop a strategic framework that aligns AI/ML capabilities with security o…" at bounding box center [117, 85] width 0 height 4
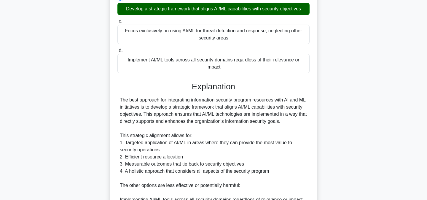
scroll to position [223, 0]
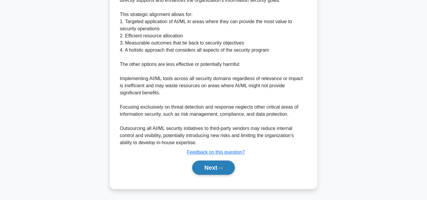
click at [202, 162] on button "Next" at bounding box center [213, 167] width 42 height 14
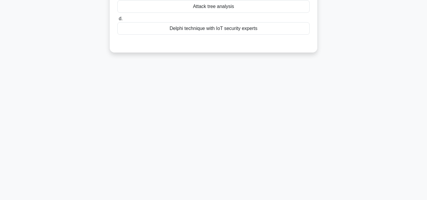
scroll to position [0, 0]
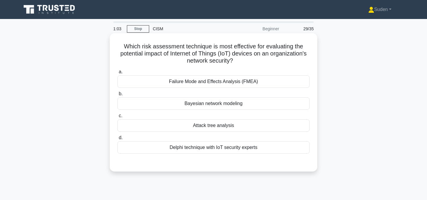
click at [202, 148] on div "Delphi technique with IoT security experts" at bounding box center [213, 147] width 192 height 12
click at [117, 140] on input "d. Delphi technique with IoT security experts" at bounding box center [117, 138] width 0 height 4
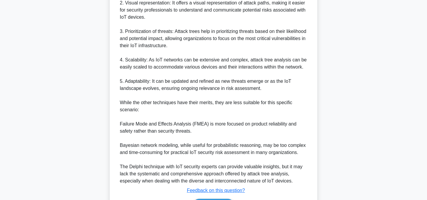
scroll to position [252, 0]
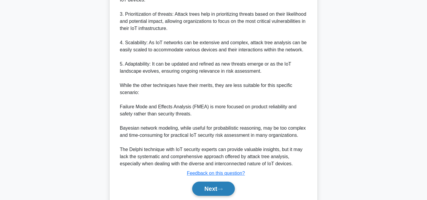
click at [202, 189] on button "Next" at bounding box center [213, 188] width 42 height 14
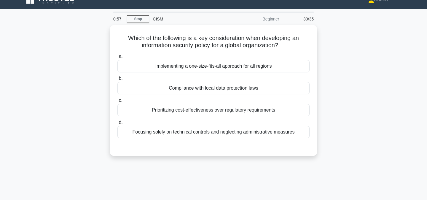
scroll to position [0, 0]
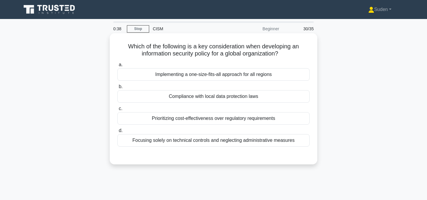
click at [197, 76] on div "Implementing a one-size-fits-all approach for all regions" at bounding box center [213, 74] width 192 height 12
click at [117, 67] on input "a. Implementing a one-size-fits-all approach for all regions" at bounding box center [117, 65] width 0 height 4
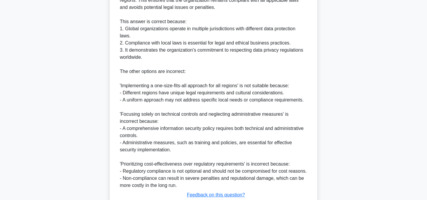
scroll to position [239, 0]
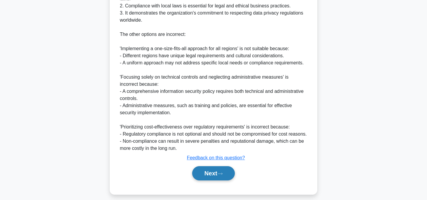
click at [204, 175] on button "Next" at bounding box center [213, 173] width 42 height 14
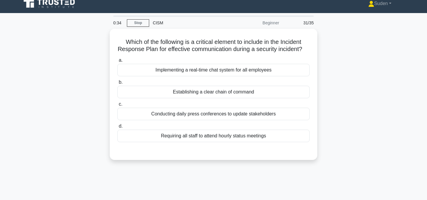
scroll to position [0, 0]
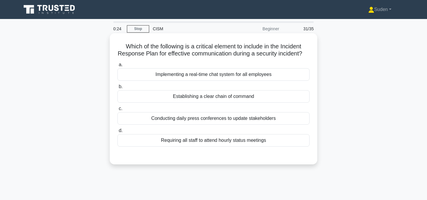
click at [205, 96] on div "Establishing a clear chain of command" at bounding box center [213, 96] width 192 height 12
click at [117, 89] on input "b. Establishing a clear chain of command" at bounding box center [117, 87] width 0 height 4
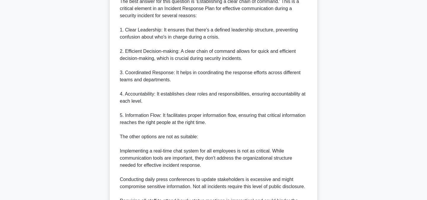
scroll to position [244, 0]
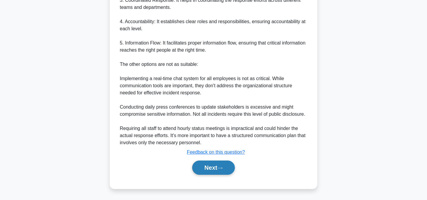
click at [208, 167] on button "Next" at bounding box center [213, 167] width 42 height 14
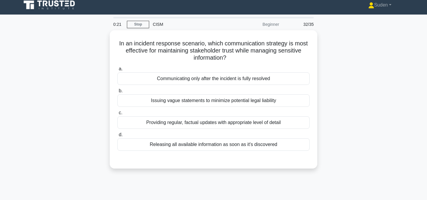
scroll to position [0, 0]
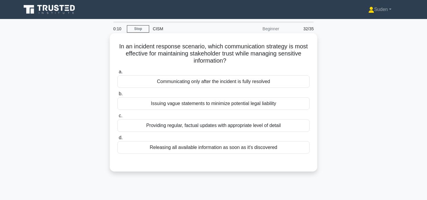
click at [194, 125] on div "Providing regular, factual updates with appropriate level of detail" at bounding box center [213, 125] width 192 height 12
click at [117, 118] on input "c. Providing regular, factual updates with appropriate level of detail" at bounding box center [117, 116] width 0 height 4
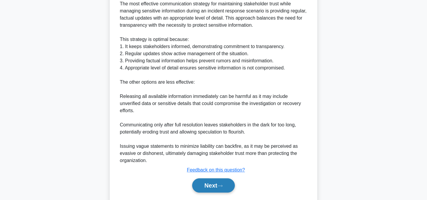
scroll to position [194, 0]
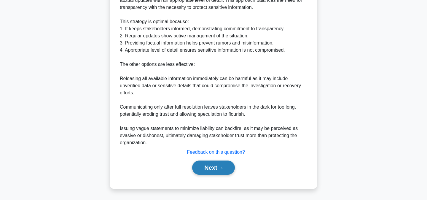
click at [201, 169] on button "Next" at bounding box center [213, 167] width 42 height 14
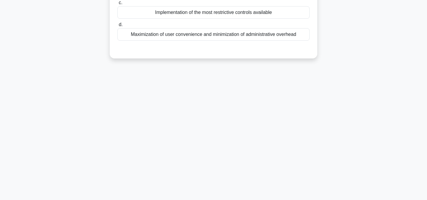
scroll to position [0, 0]
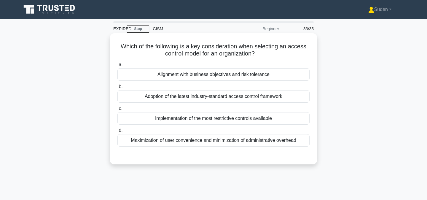
click at [218, 77] on div "Alignment with business objectives and risk tolerance" at bounding box center [213, 74] width 192 height 12
click at [117, 67] on input "a. Alignment with business objectives and risk tolerance" at bounding box center [117, 65] width 0 height 4
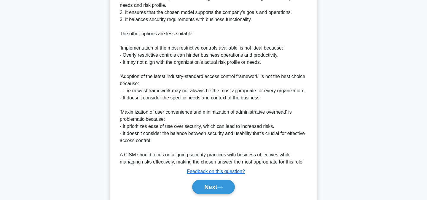
scroll to position [208, 0]
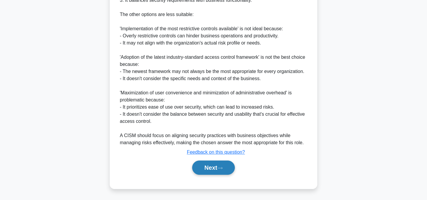
click at [210, 169] on button "Next" at bounding box center [213, 167] width 42 height 14
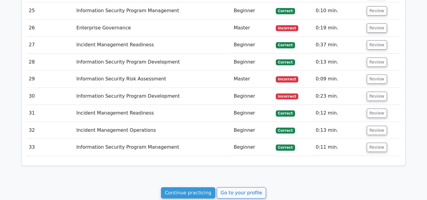
scroll to position [1202, 0]
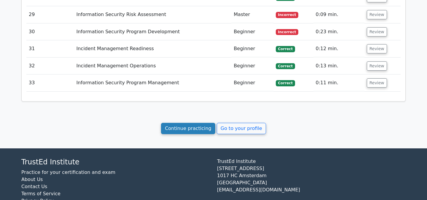
click at [201, 123] on link "Continue practicing" at bounding box center [188, 128] width 54 height 11
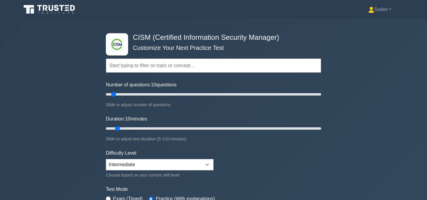
click at [377, 15] on div "Suden Profile Settings Profile" at bounding box center [213, 9] width 391 height 14
click at [385, 5] on link "Suden" at bounding box center [380, 10] width 52 height 12
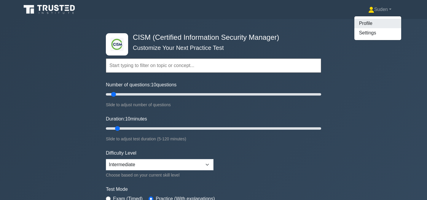
click at [373, 20] on link "Profile" at bounding box center [377, 23] width 47 height 9
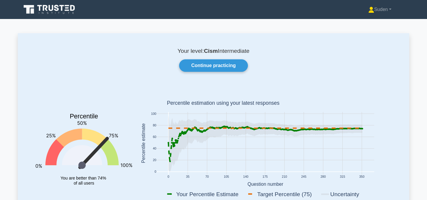
click at [210, 72] on div "Your level: Cism Intermediate Continue practicing Percentile You are better tha…" at bounding box center [213, 128] width 391 height 191
click at [210, 68] on link "Continue practicing" at bounding box center [213, 65] width 69 height 12
